Goal: Task Accomplishment & Management: Manage account settings

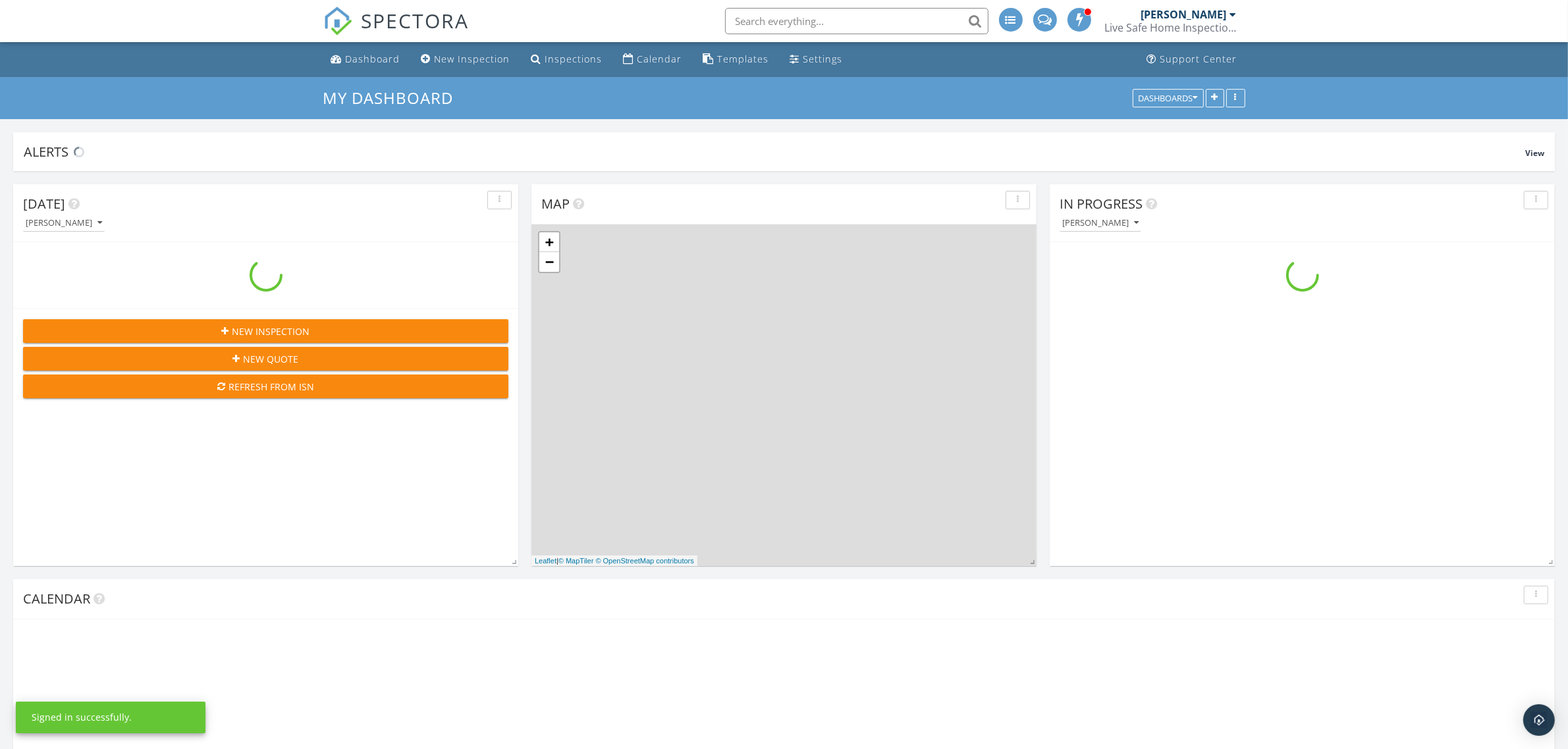
scroll to position [1223, 1594]
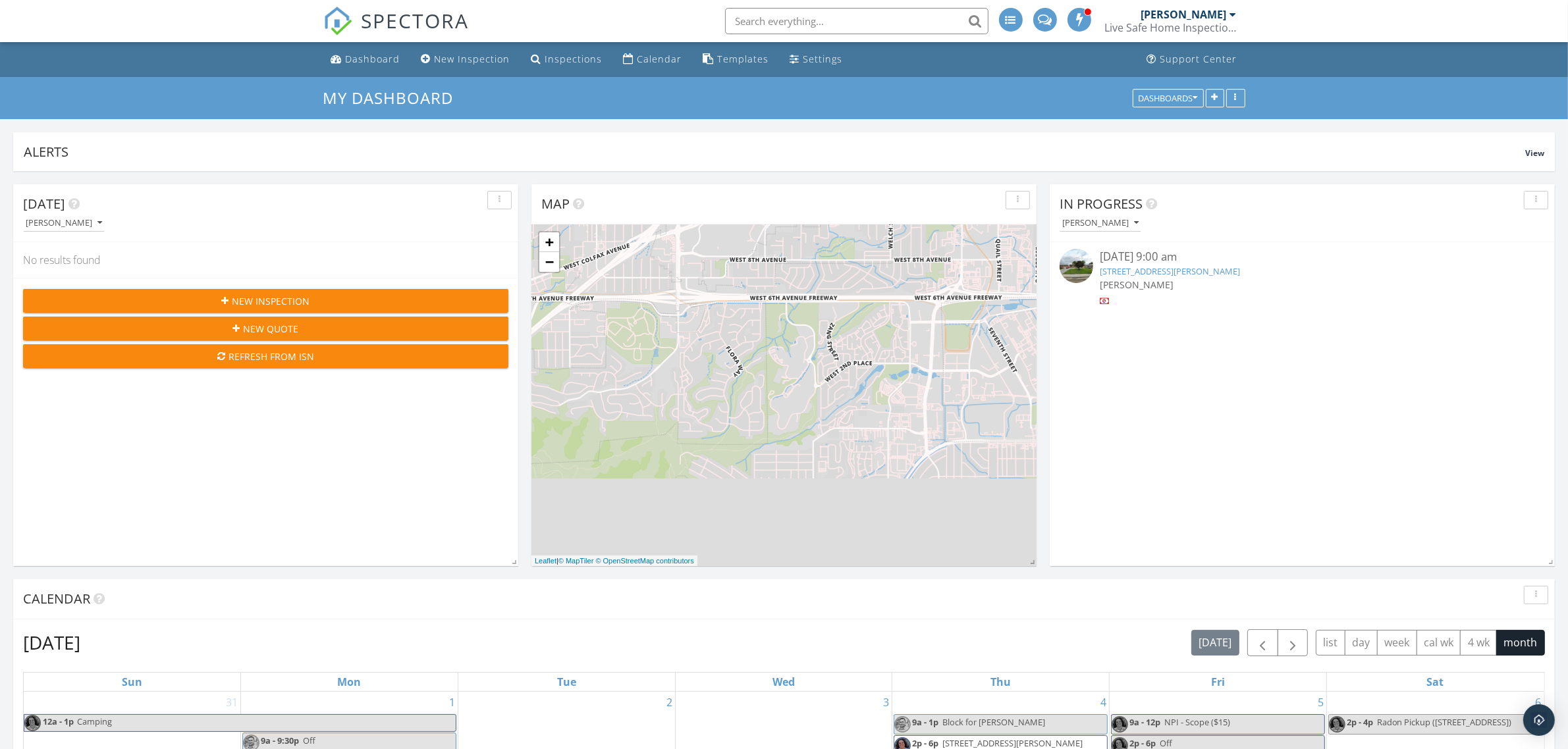
click at [1535, 202] on icon "button" at bounding box center [1536, 200] width 2 height 10
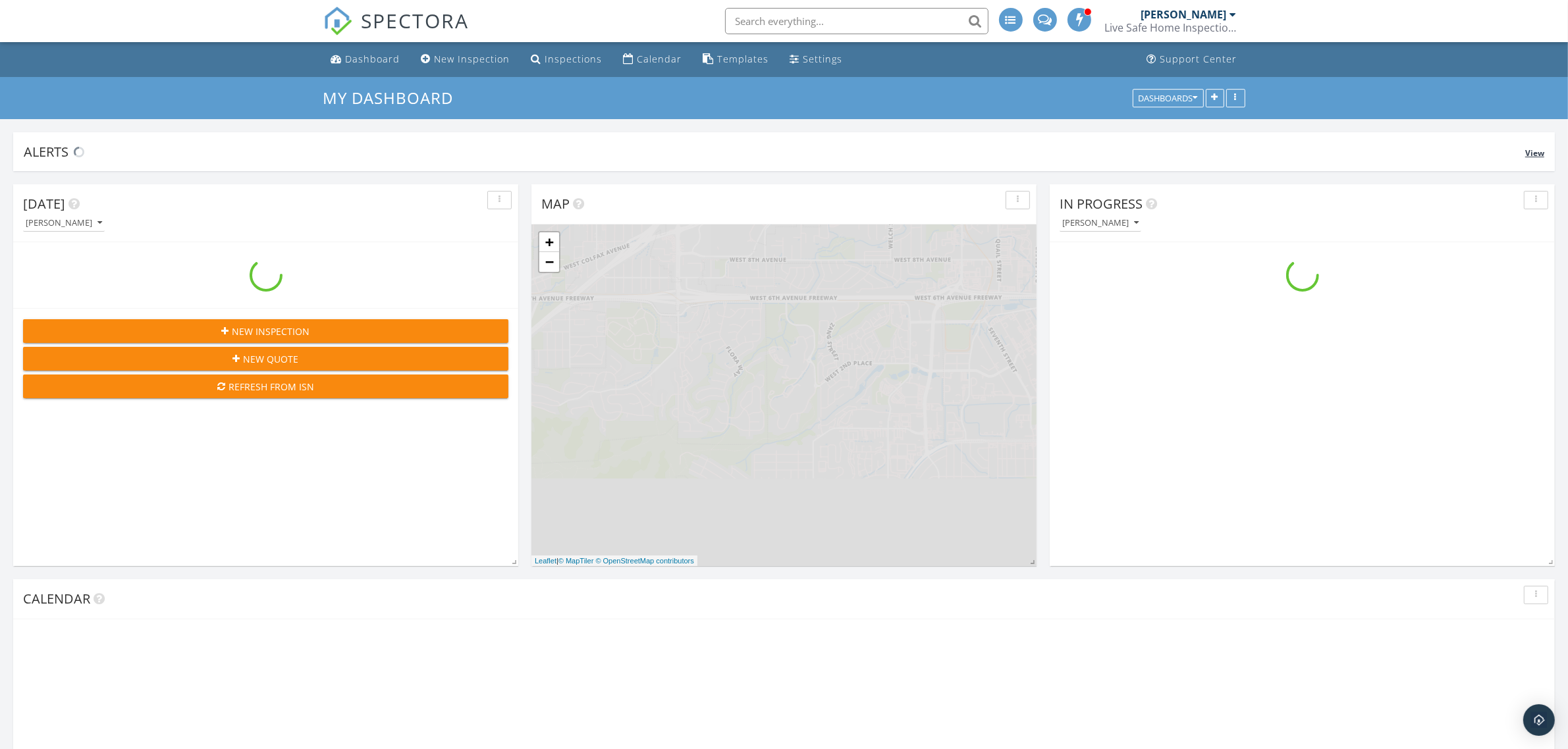
scroll to position [1223, 1594]
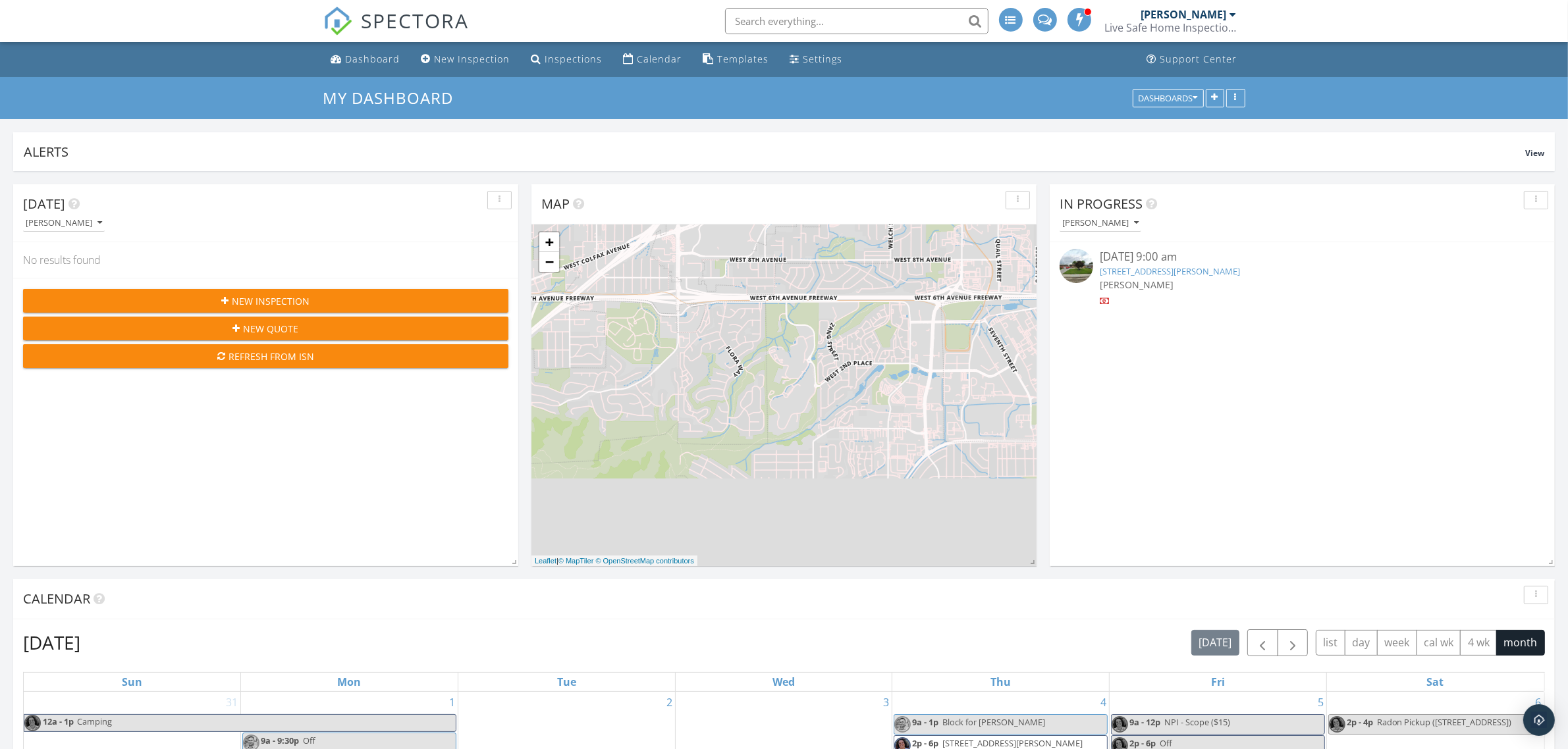
click at [1196, 270] on link "815 Park St, Fort Morgan, CO 80701" at bounding box center [1170, 271] width 140 height 12
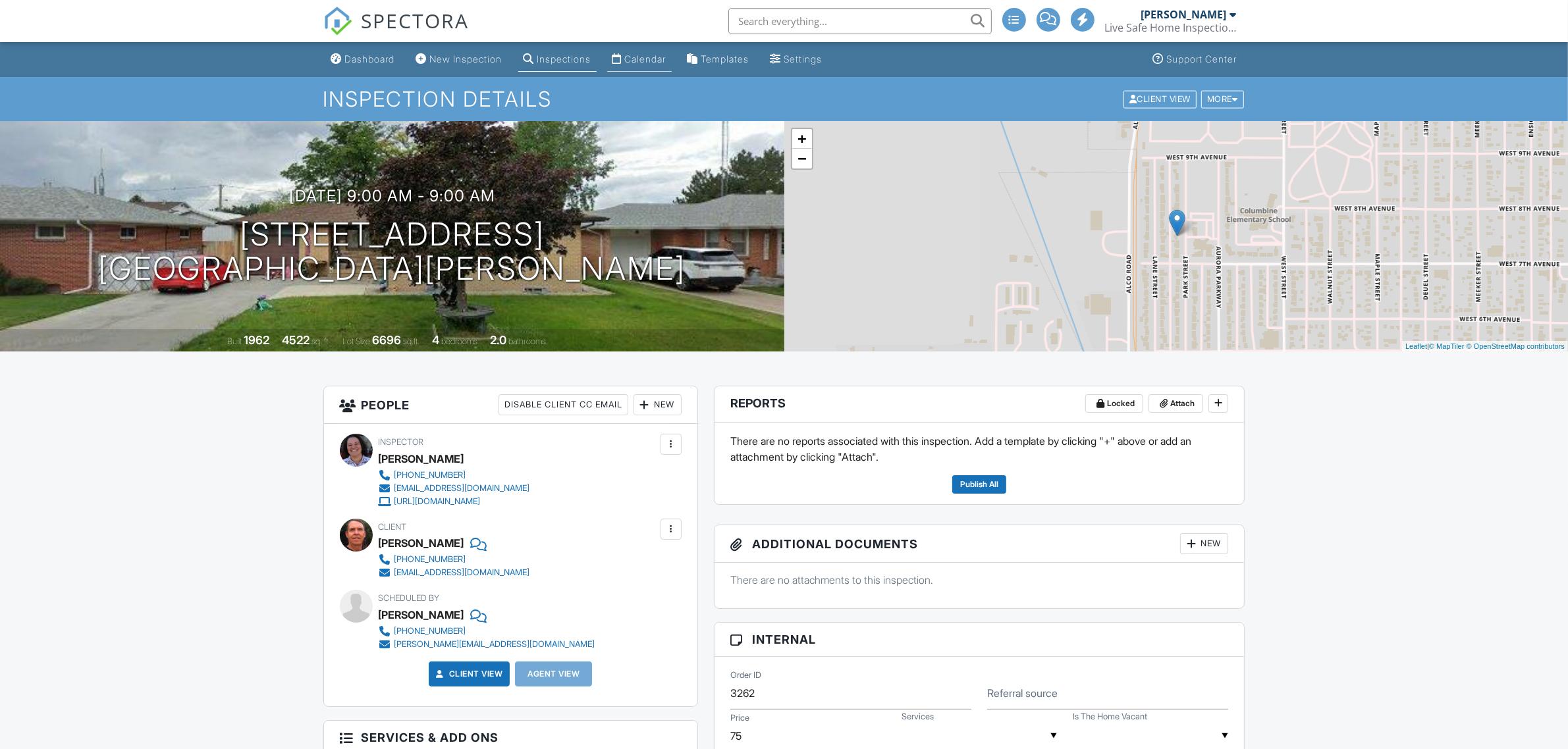
click at [645, 61] on div "Calendar" at bounding box center [645, 59] width 41 height 11
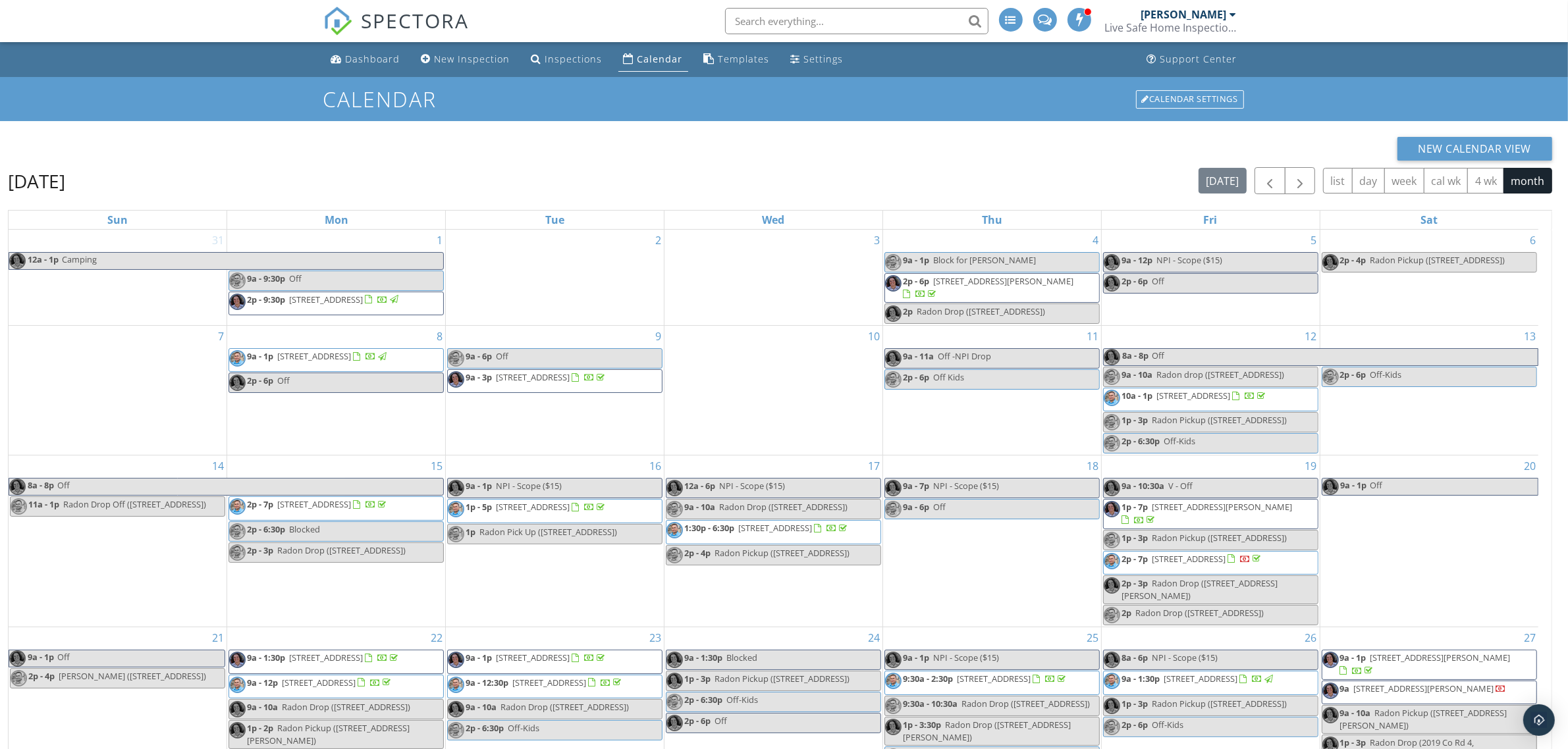
scroll to position [29, 0]
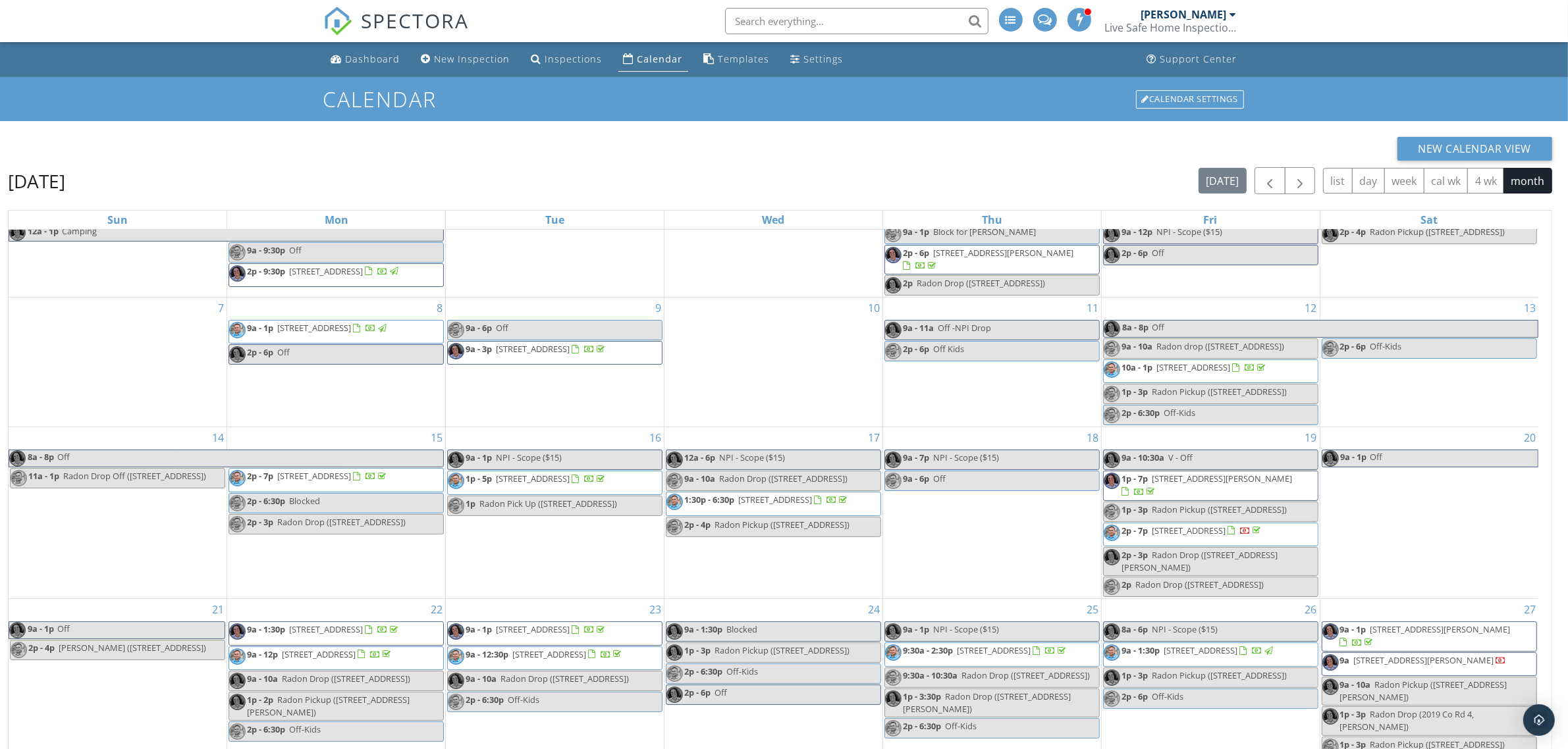
click at [1432, 635] on span "[STREET_ADDRESS][PERSON_NAME]" at bounding box center [1440, 629] width 140 height 12
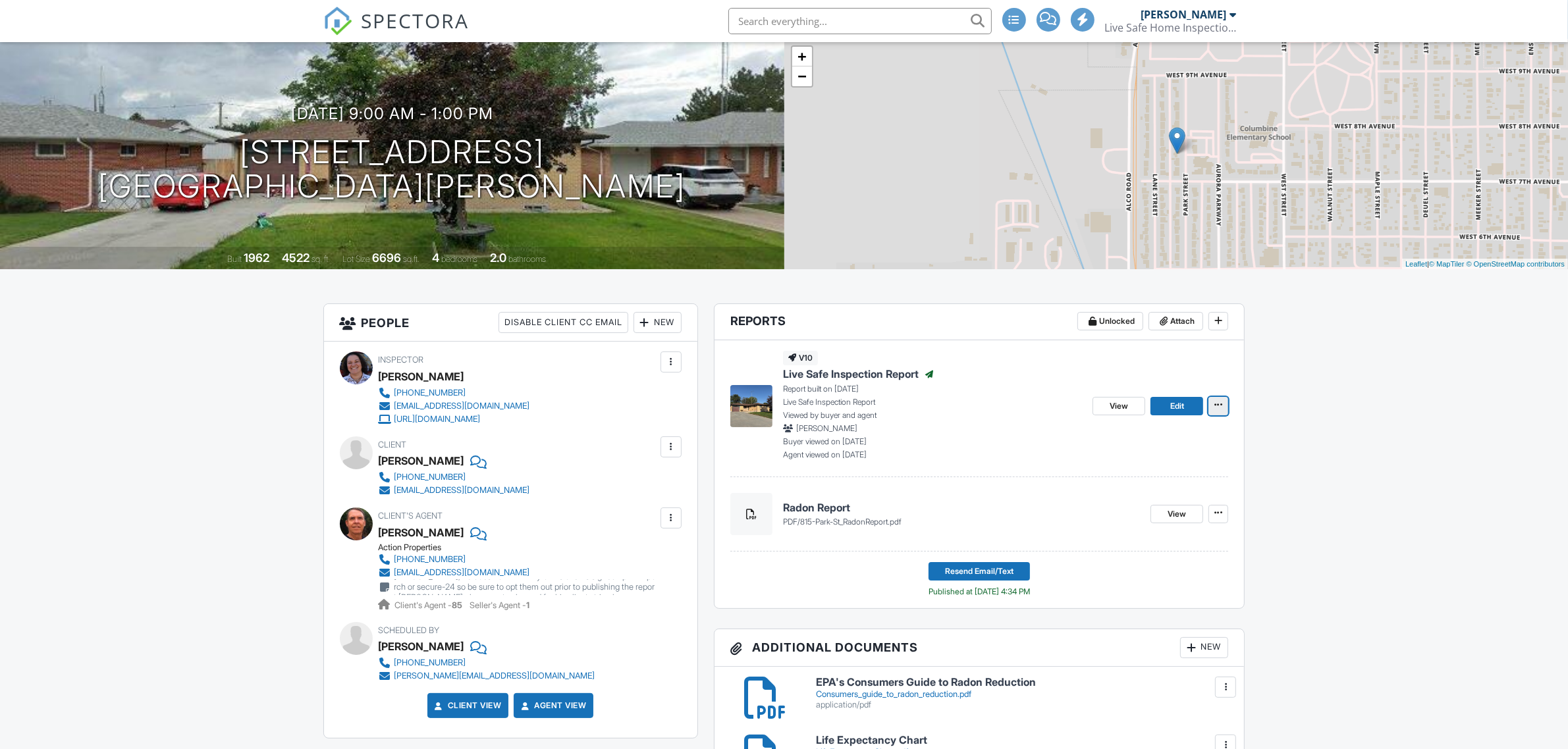
click at [1212, 400] on span at bounding box center [1218, 405] width 13 height 13
click at [1126, 406] on span "View" at bounding box center [1119, 406] width 18 height 13
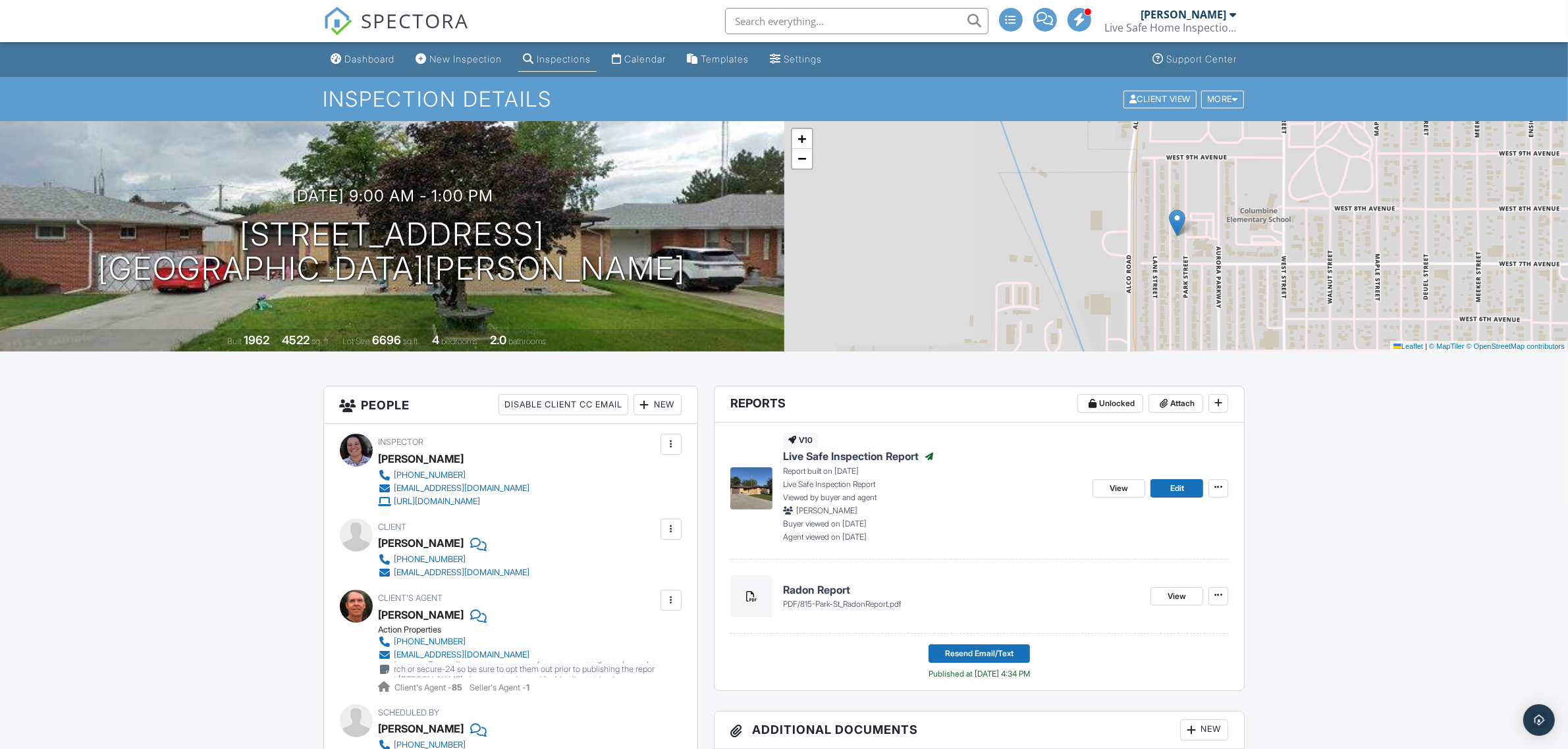
click at [1170, 14] on div "[PERSON_NAME]" at bounding box center [1184, 15] width 85 height 13
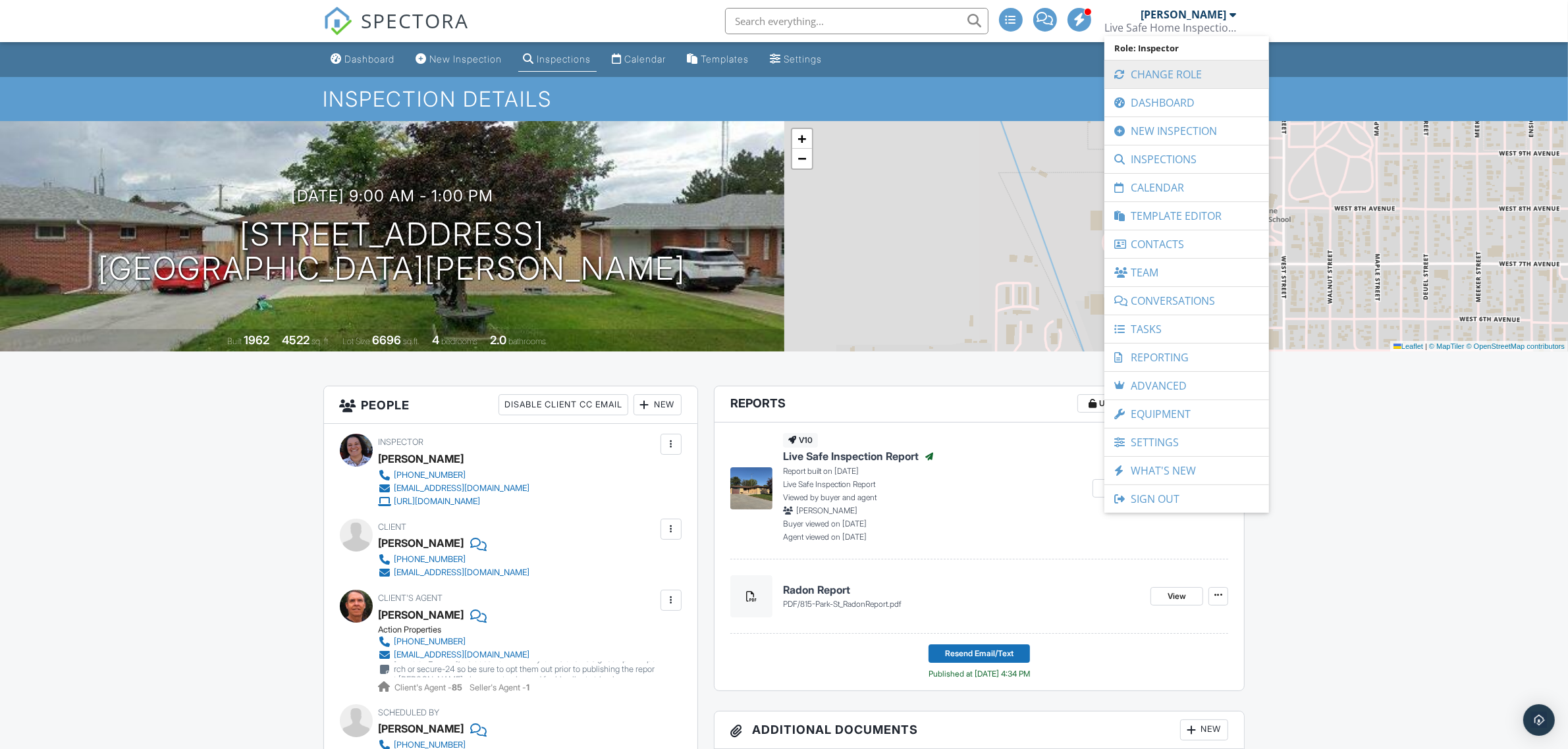
click at [1154, 74] on link "Change Role" at bounding box center [1186, 74] width 151 height 28
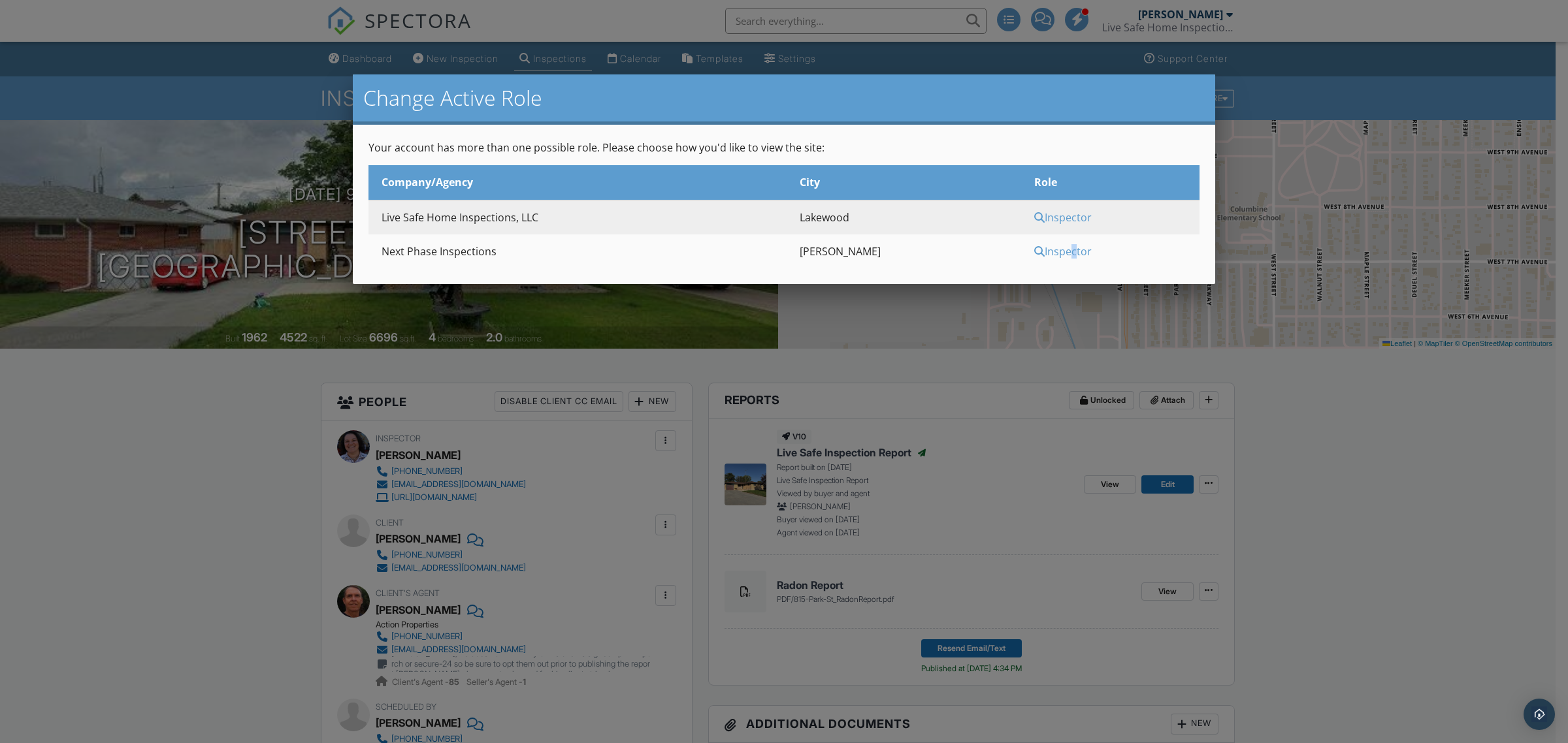
click at [1051, 246] on div "Inspector" at bounding box center [1115, 252] width 162 height 15
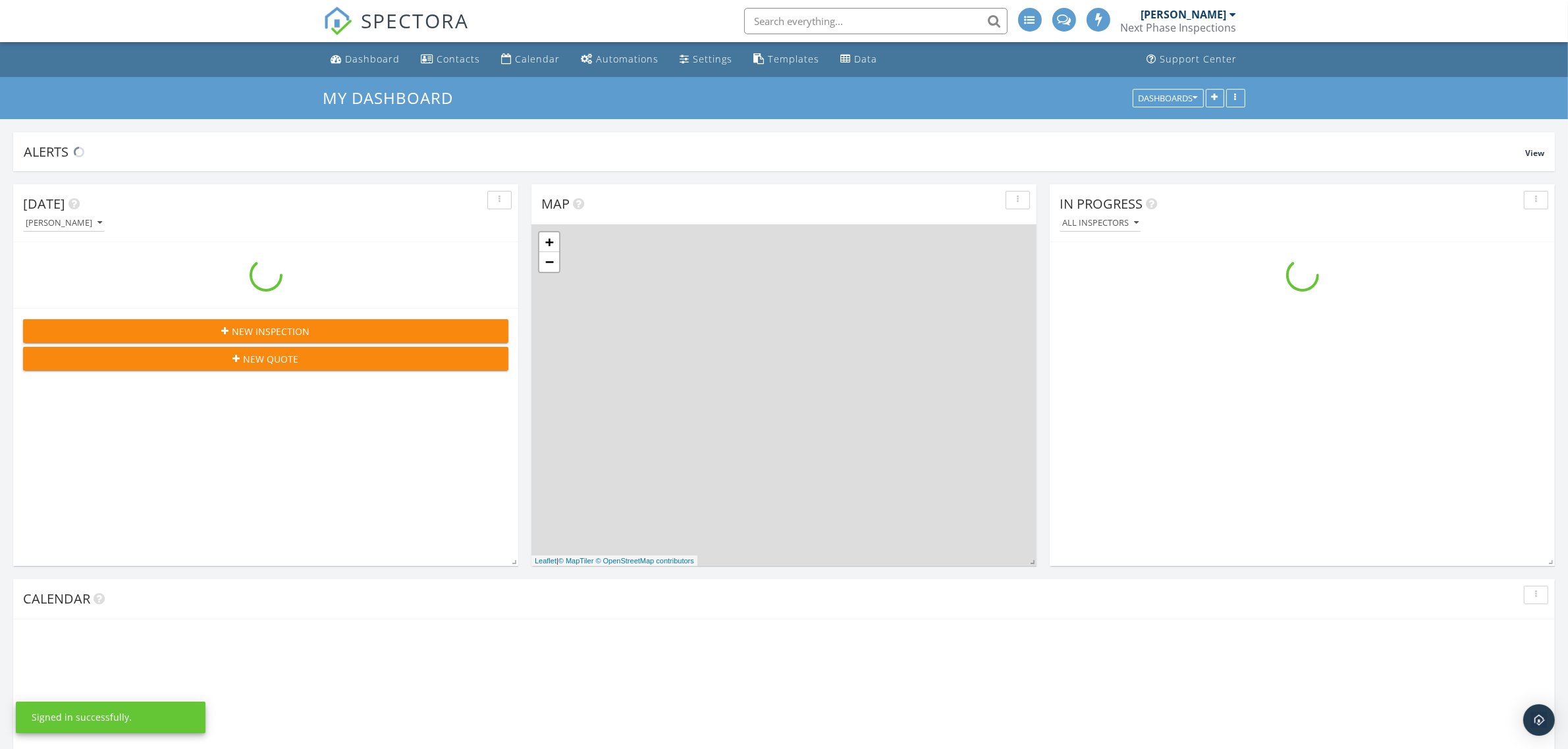
scroll to position [1520, 1594]
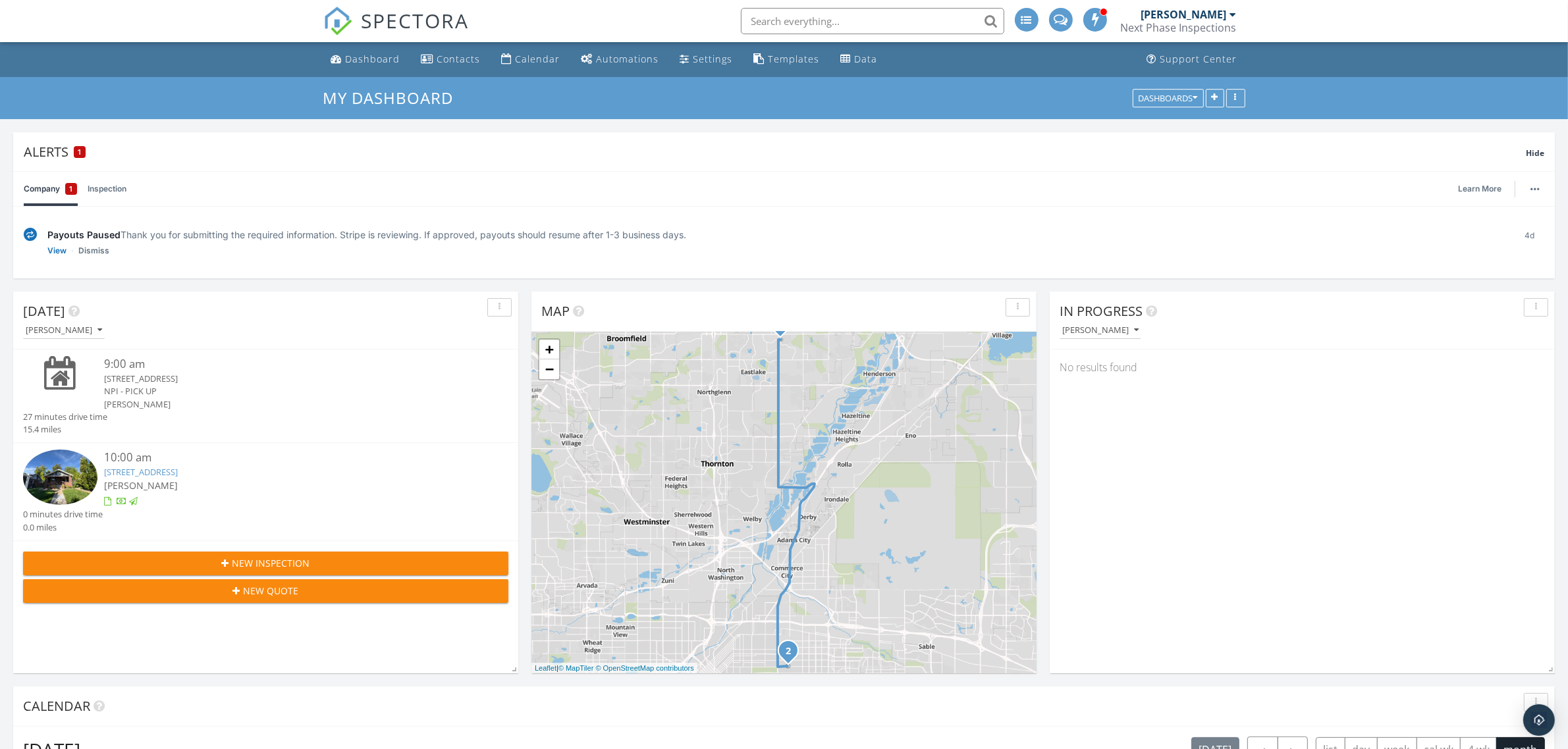
click at [176, 473] on link "2621 Dexter St, Denver, CO 80207" at bounding box center [141, 472] width 74 height 12
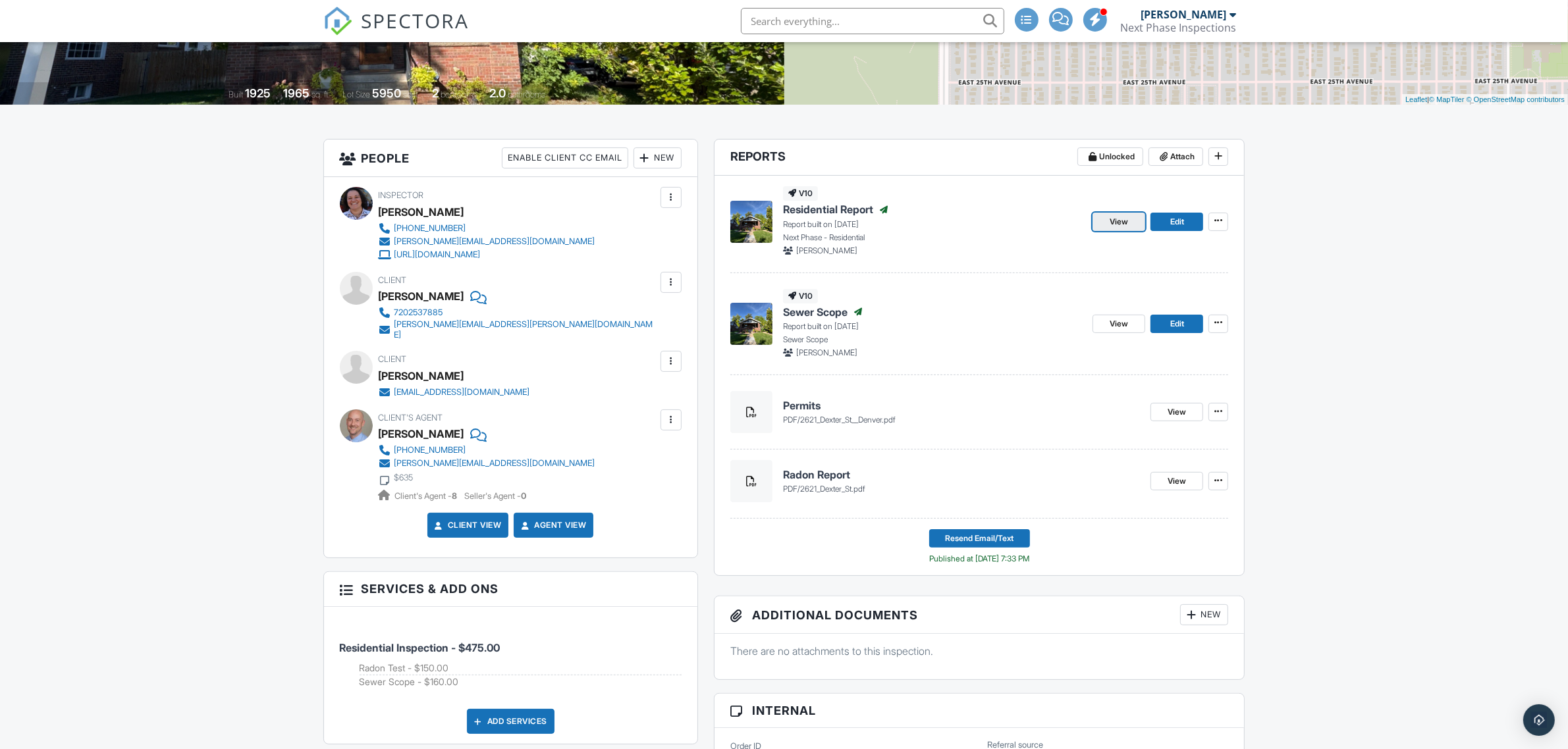
click at [1115, 221] on span "View" at bounding box center [1119, 222] width 18 height 13
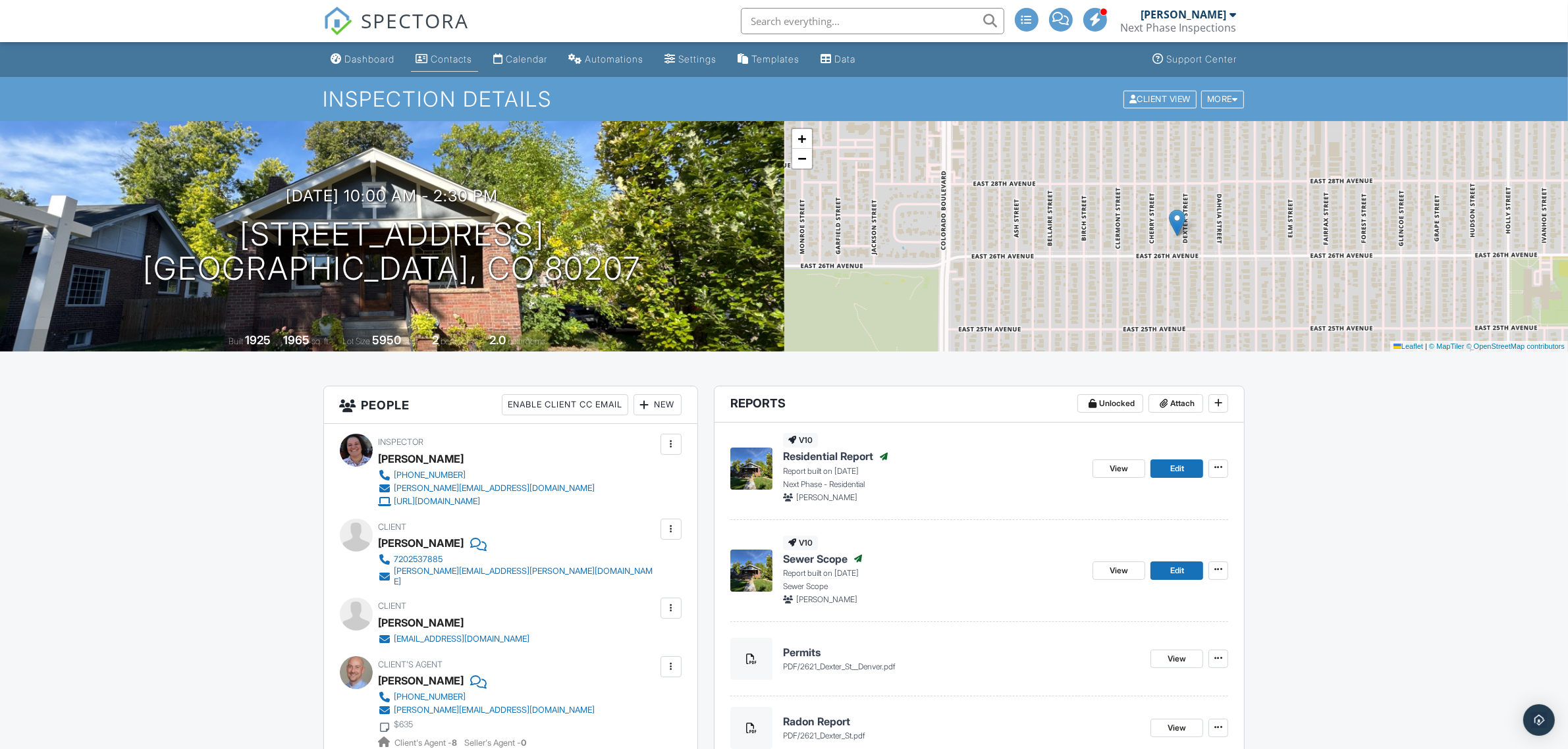
click at [445, 57] on div "Contacts" at bounding box center [452, 59] width 41 height 11
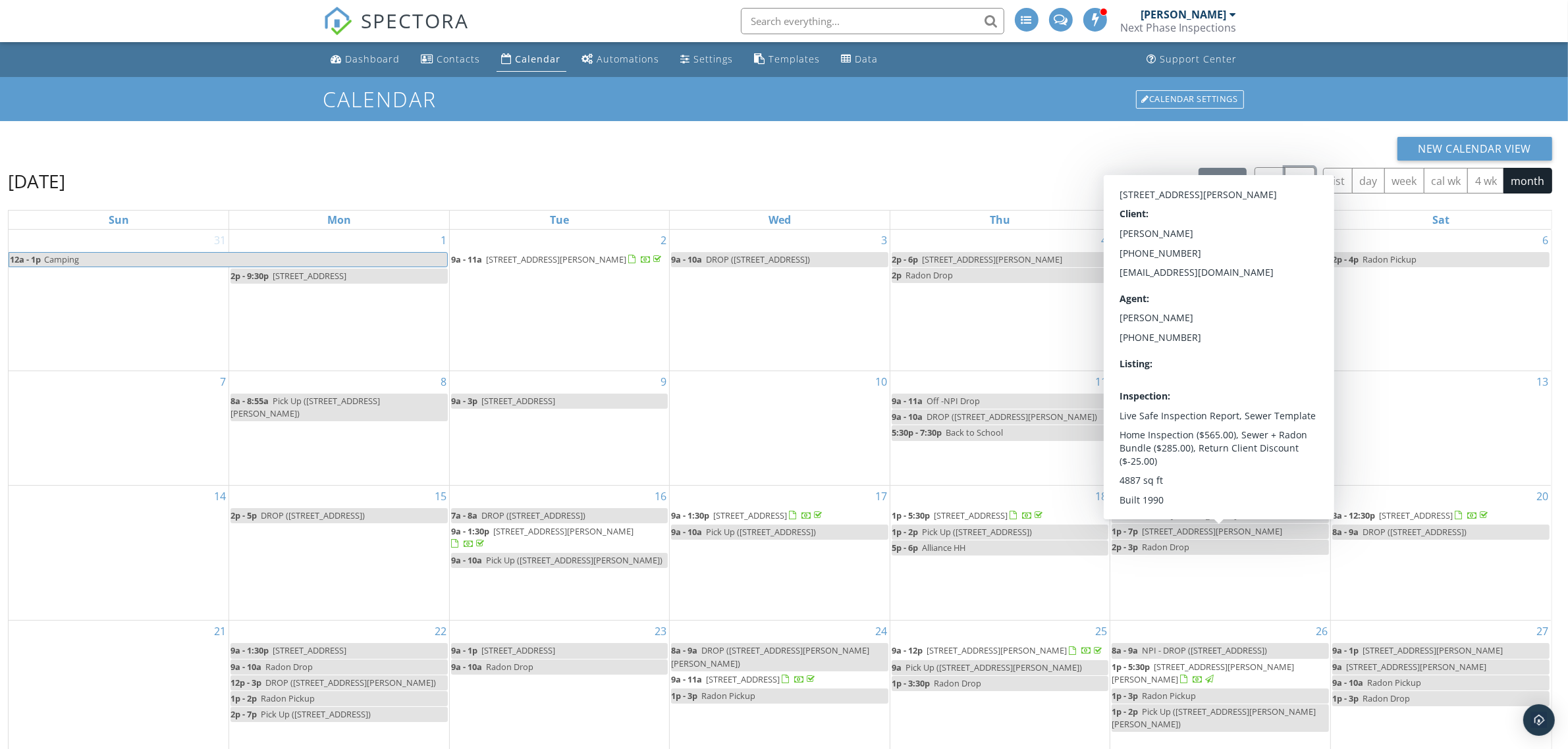
click at [1300, 173] on span "button" at bounding box center [1300, 182] width 16 height 16
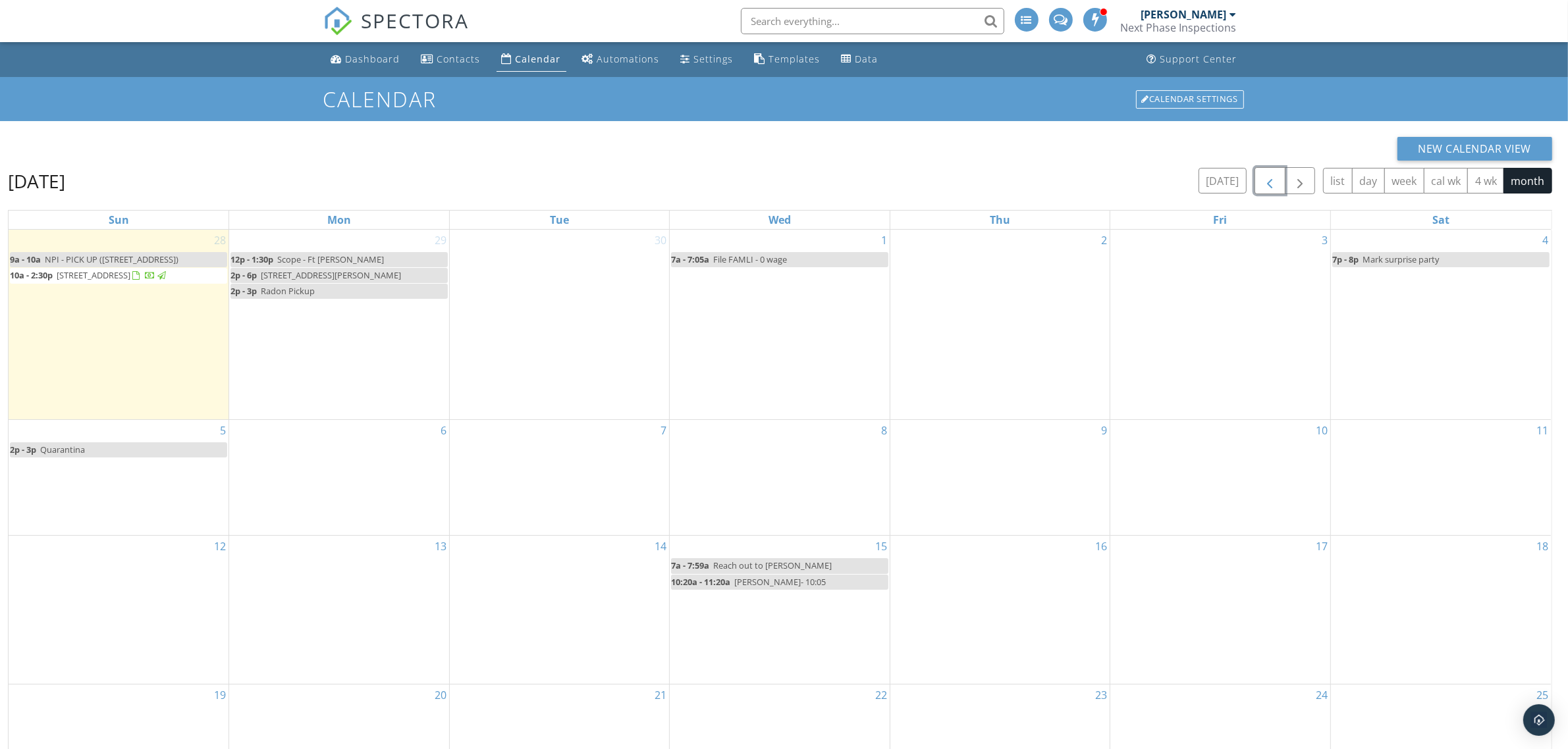
click at [1269, 176] on span "button" at bounding box center [1270, 182] width 16 height 16
